Goal: Transaction & Acquisition: Purchase product/service

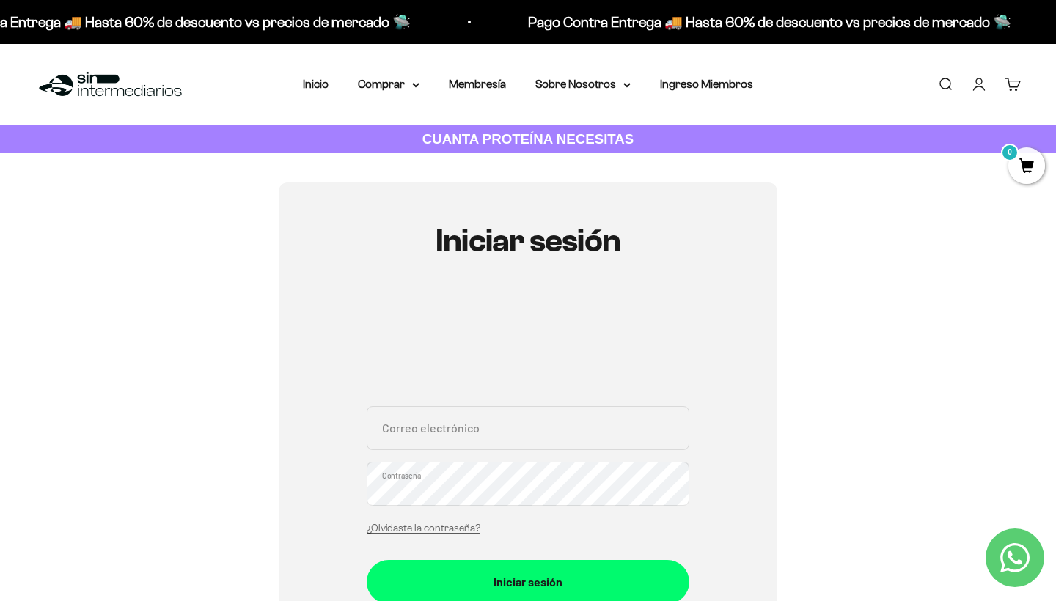
type input "federico.csc@hotmail.com"
click at [528, 581] on button "Iniciar sesión" at bounding box center [528, 582] width 323 height 44
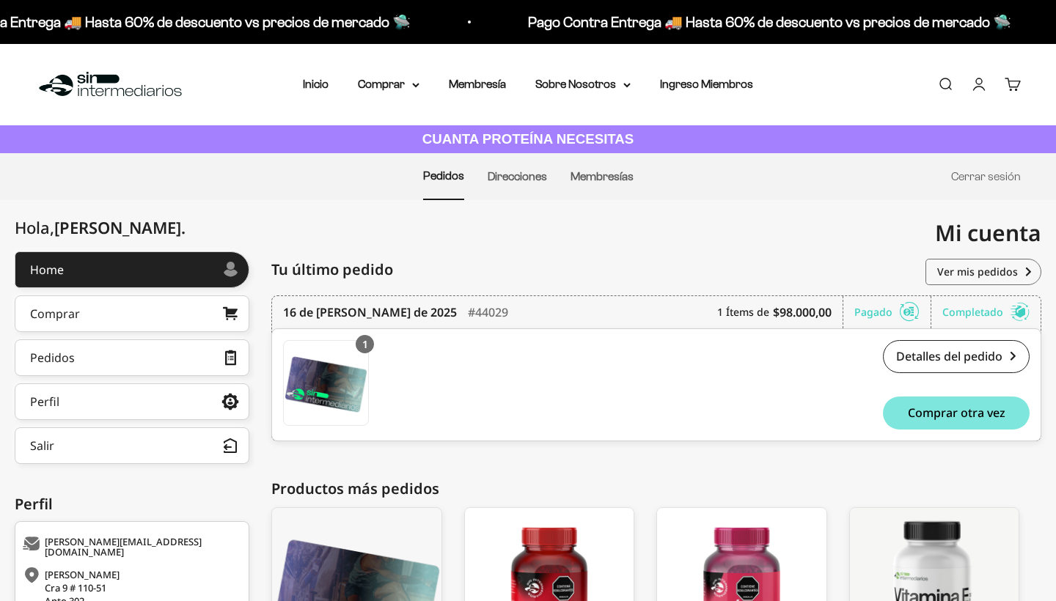
click at [391, 74] on div "Menú [GEOGRAPHIC_DATA] Inicio Comprar Proteínas Ver Todos Whey Iso Vegan Pancak…" at bounding box center [528, 84] width 1056 height 81
click at [387, 84] on summary "Comprar" at bounding box center [389, 84] width 62 height 19
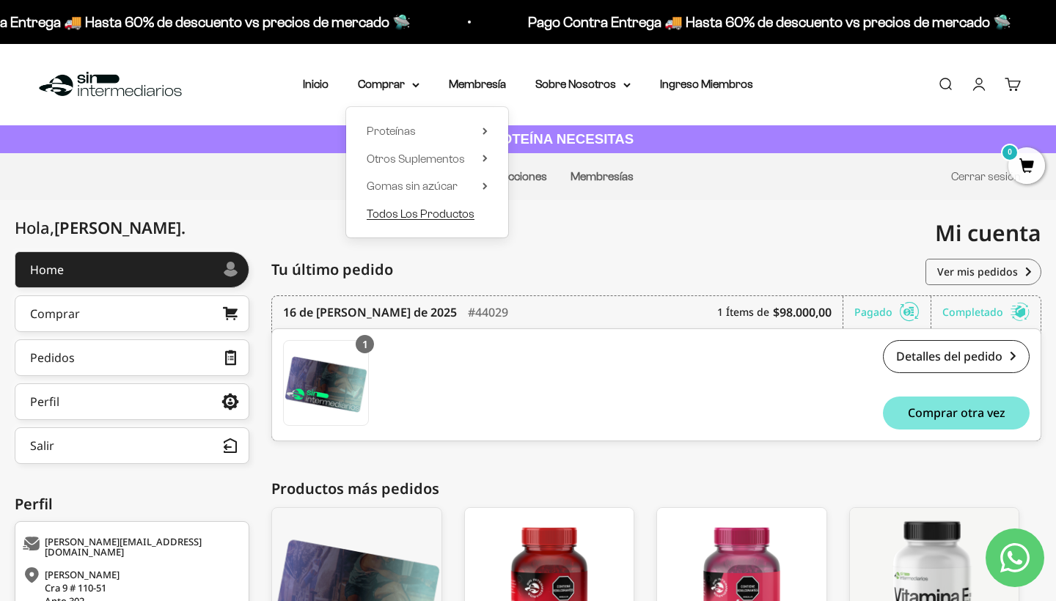
click at [418, 212] on span "Todos Los Productos" at bounding box center [421, 213] width 108 height 12
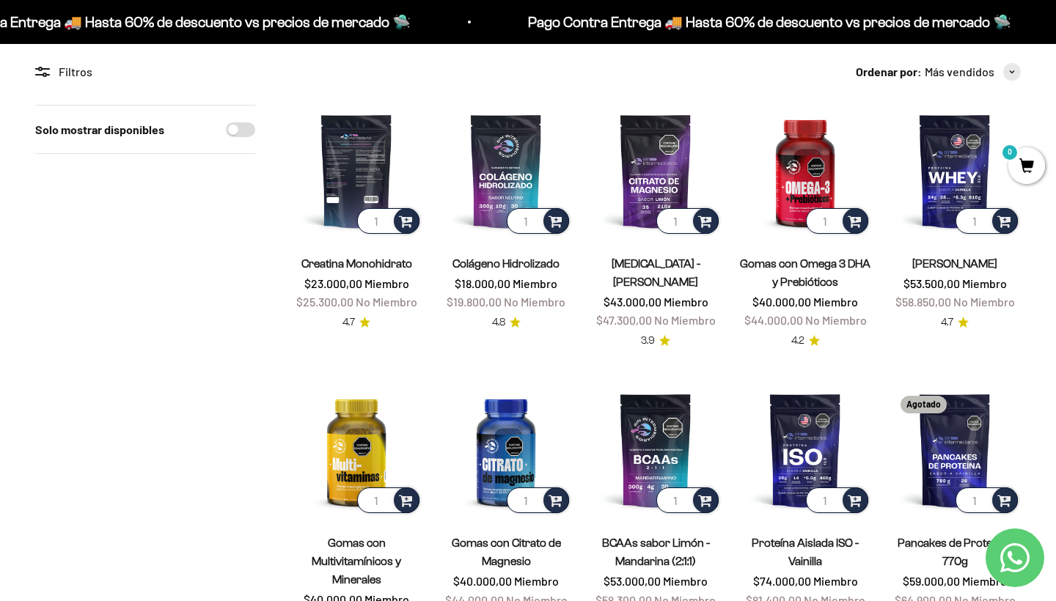
scroll to position [30, 0]
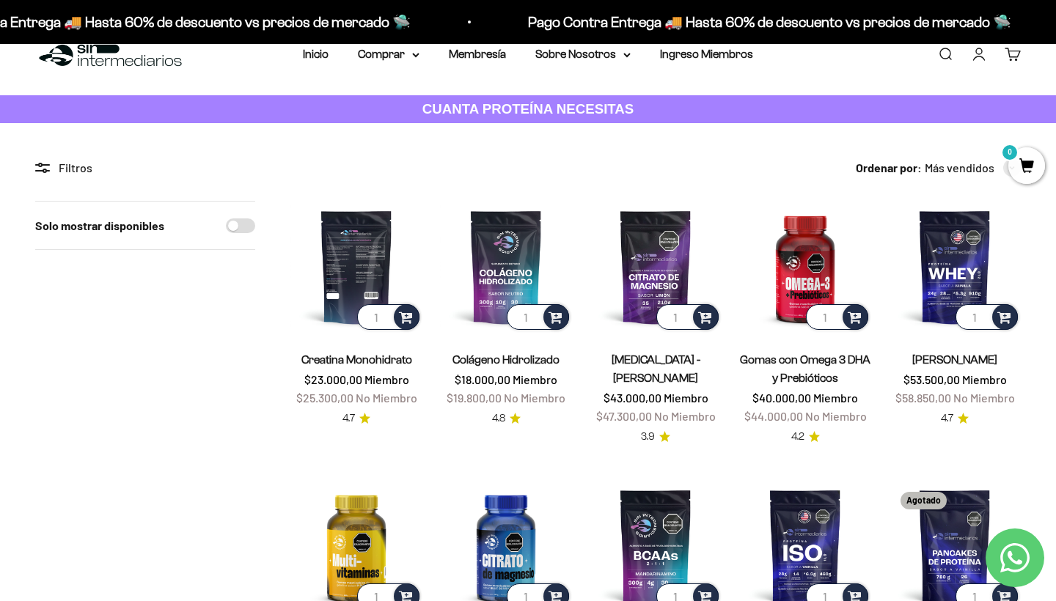
click at [351, 268] on img at bounding box center [356, 267] width 132 height 132
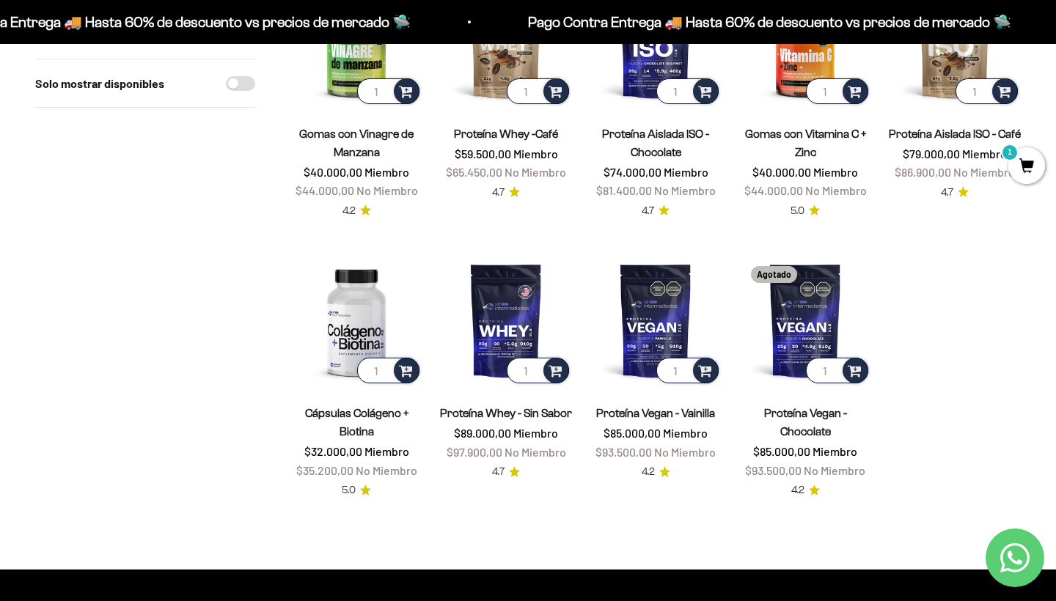
scroll to position [1159, 0]
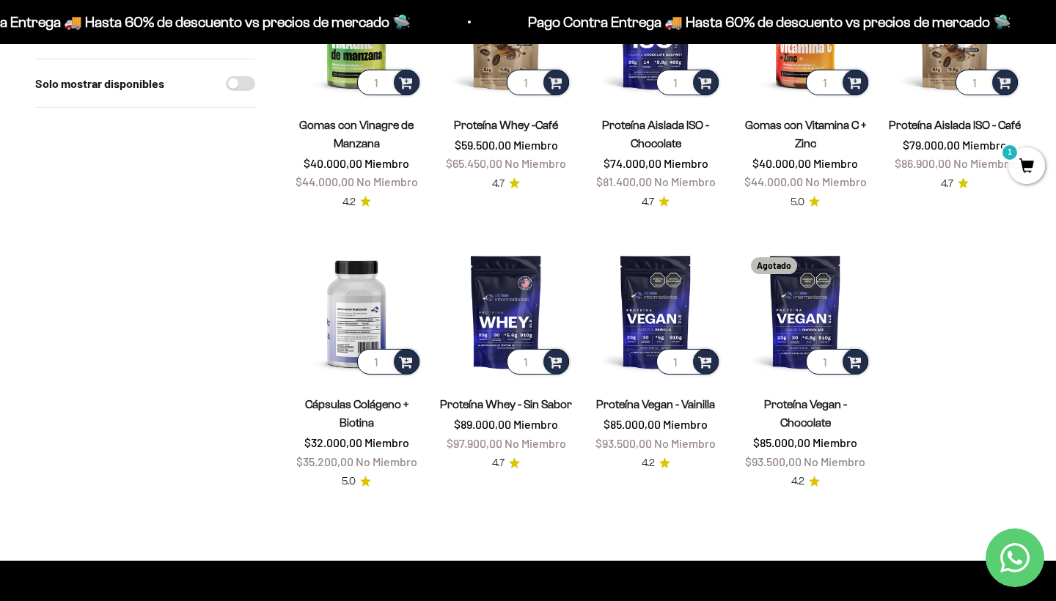
click at [364, 270] on img at bounding box center [356, 312] width 132 height 132
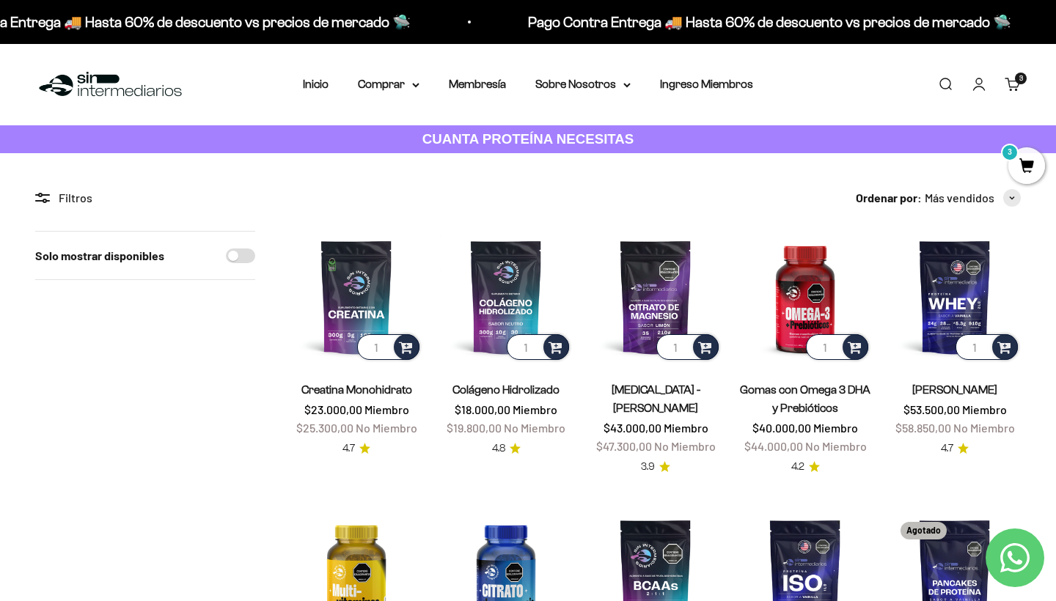
click at [1005, 152] on mark "3" at bounding box center [1010, 153] width 18 height 18
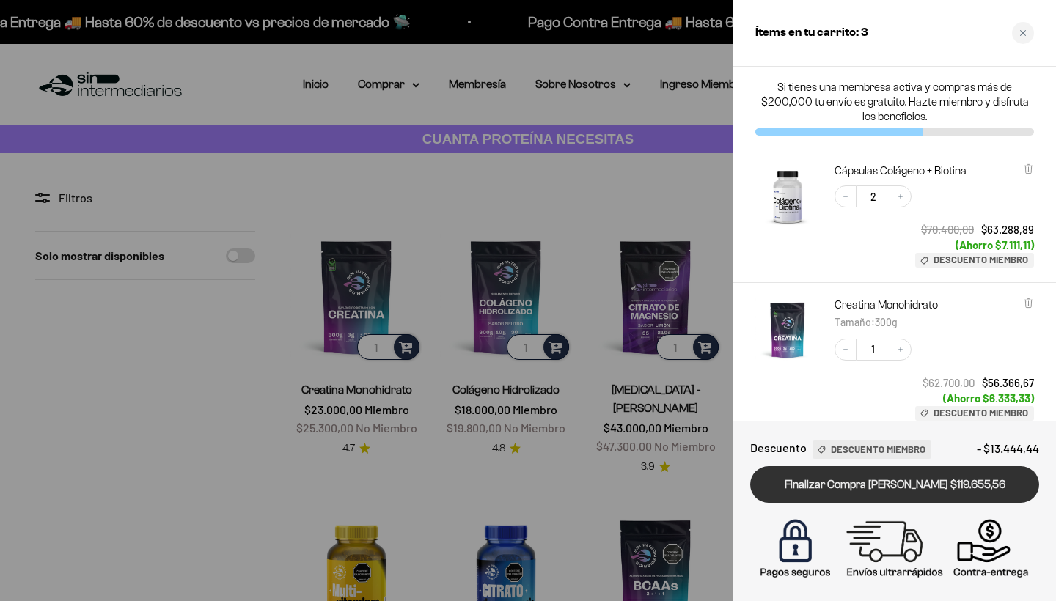
click at [971, 488] on link "Finalizar Compra Segura $119.655,56" at bounding box center [894, 484] width 289 height 37
